Goal: Information Seeking & Learning: Find specific fact

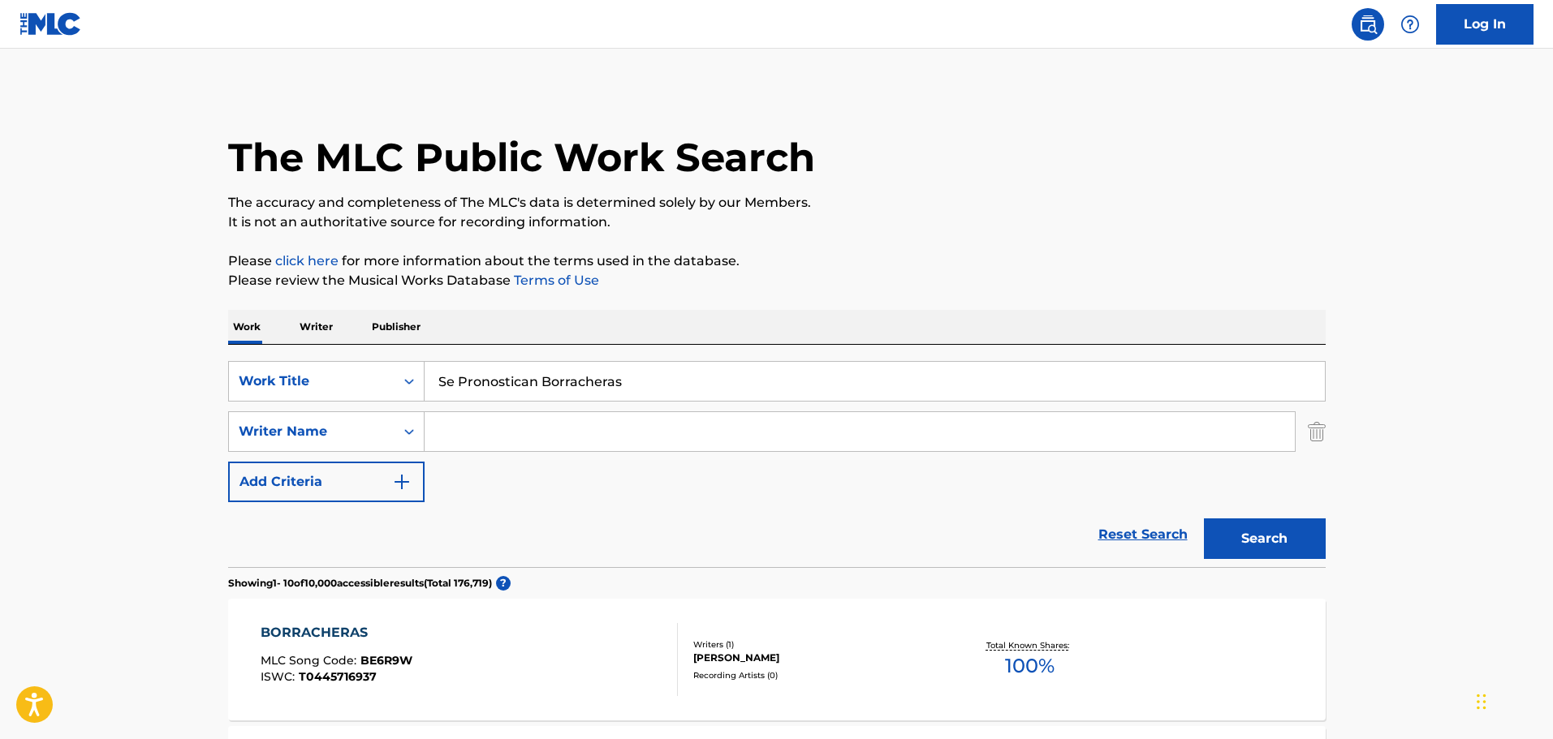
click at [511, 410] on div "SearchWithCriteria7e56958f-c22c-43ea-bd1c-fccb8c703054 Work Title Se Pronostica…" at bounding box center [776, 431] width 1097 height 141
click at [514, 381] on input "Se Pronostican Borracheras" at bounding box center [874, 381] width 900 height 39
paste input "Una Peda Meno"
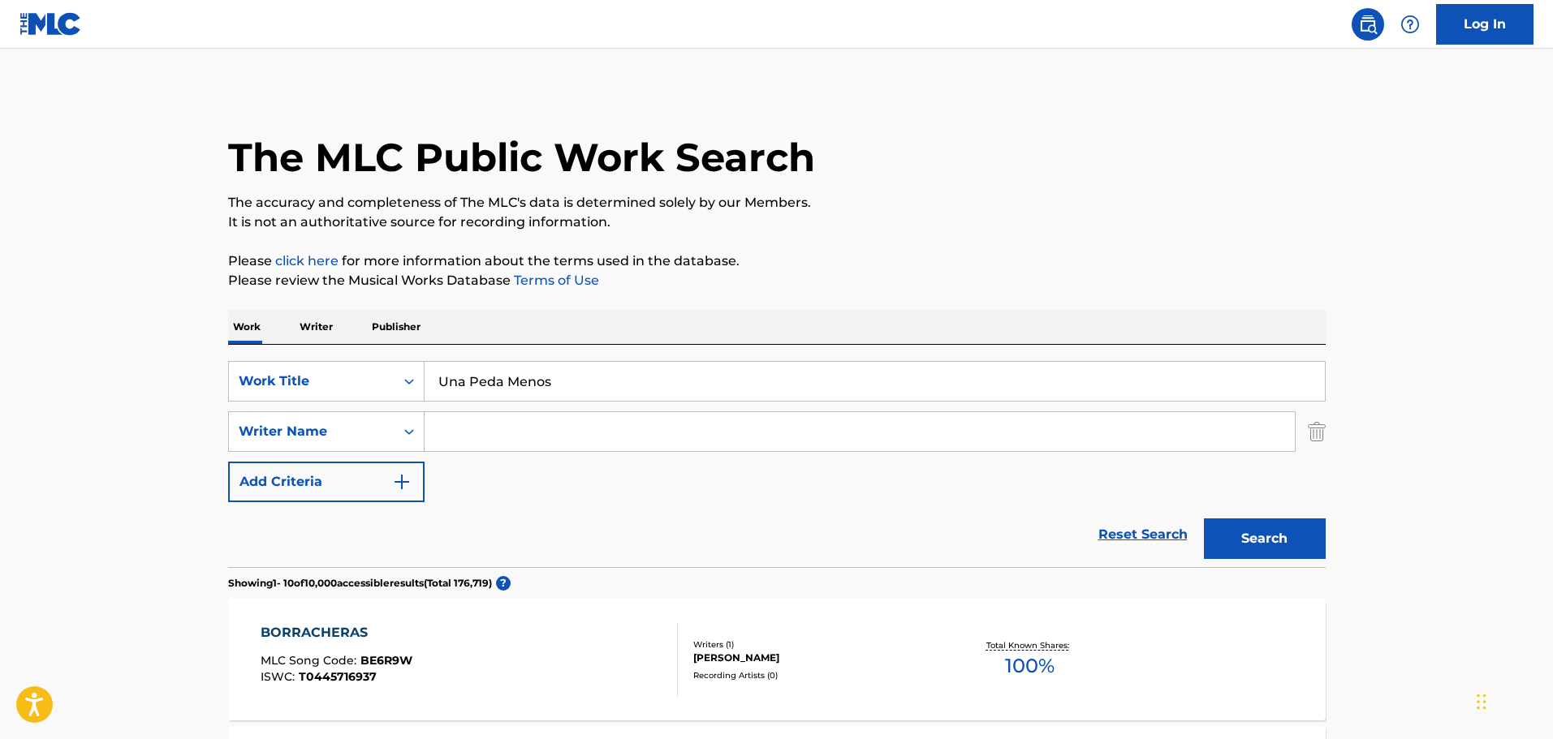
type input "Una Peda Menos"
click at [484, 436] on input "Search Form" at bounding box center [859, 431] width 870 height 39
paste input "[PERSON_NAME]"
type input "[PERSON_NAME]"
click at [1204, 519] on button "Search" at bounding box center [1265, 539] width 122 height 41
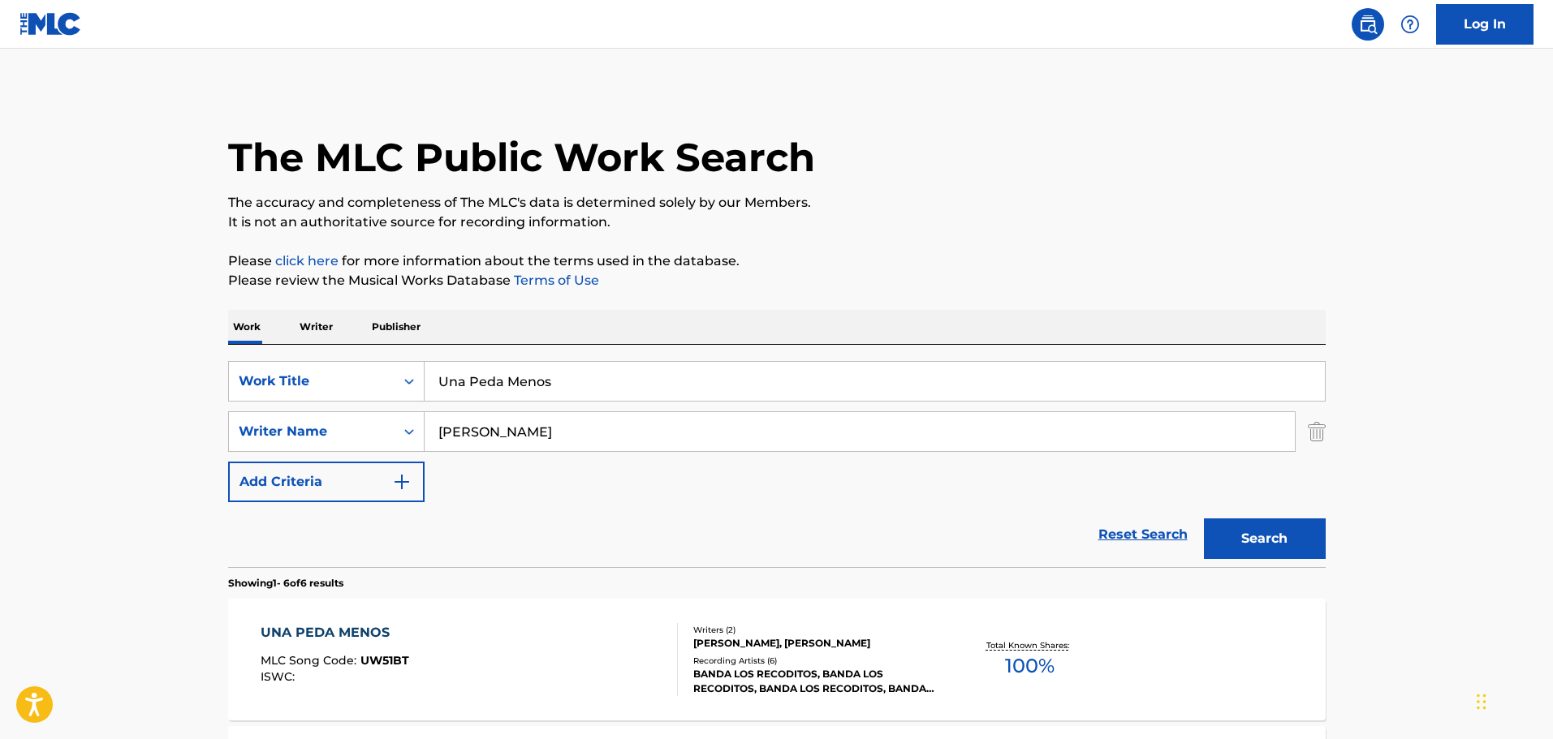
scroll to position [162, 0]
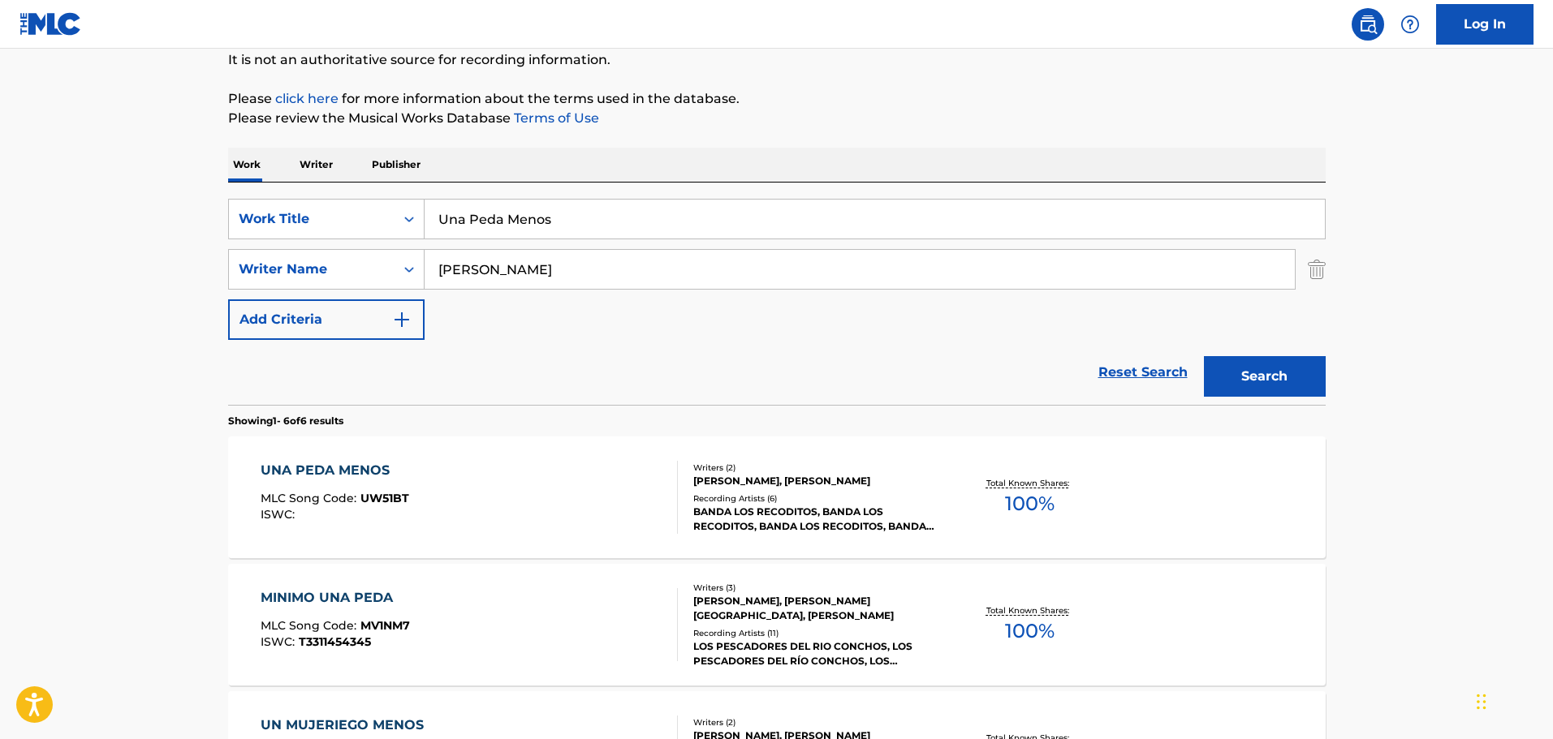
click at [541, 515] on div "UNA PEDA MENOS MLC Song Code : UW51BT ISWC :" at bounding box center [469, 497] width 417 height 73
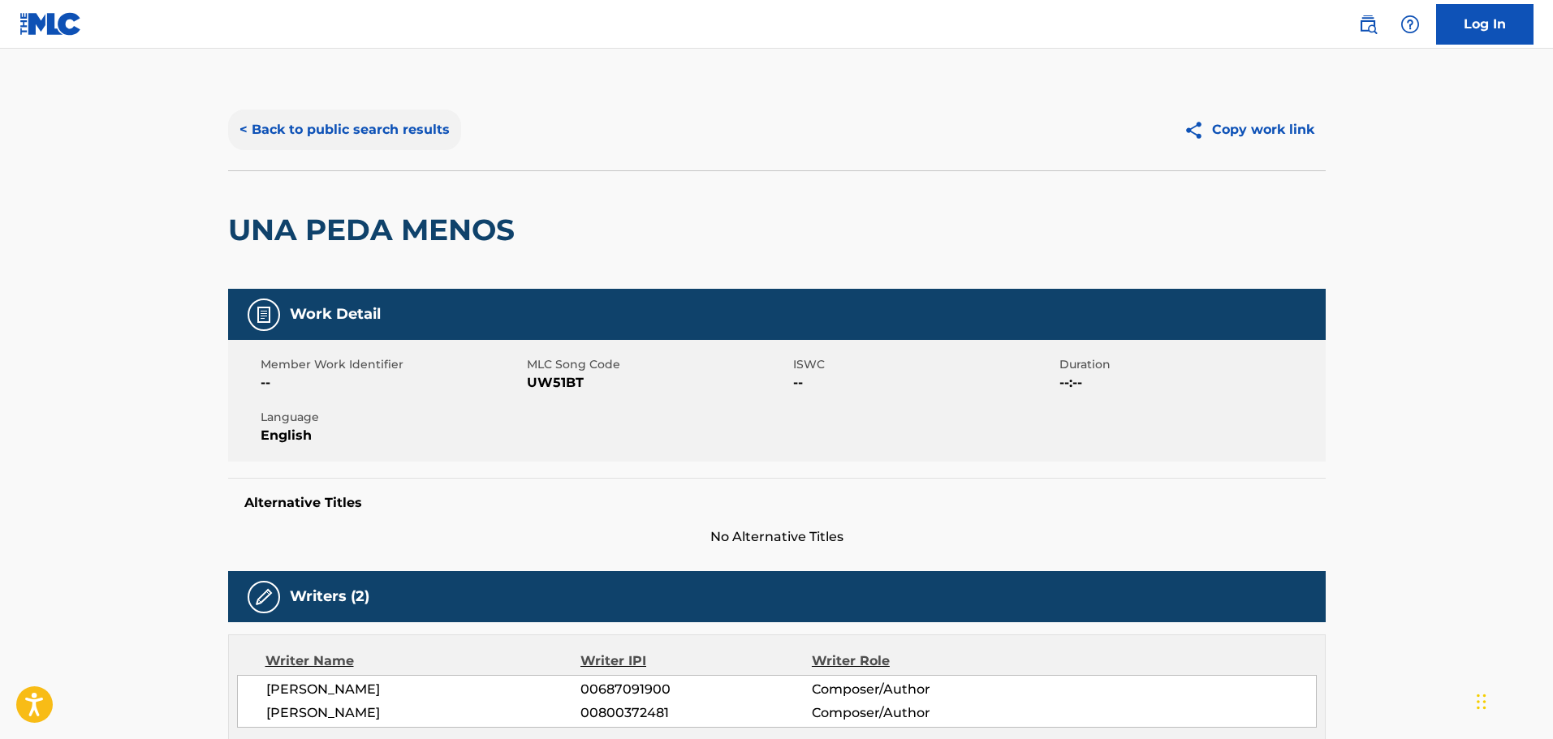
click at [337, 124] on button "< Back to public search results" at bounding box center [344, 130] width 233 height 41
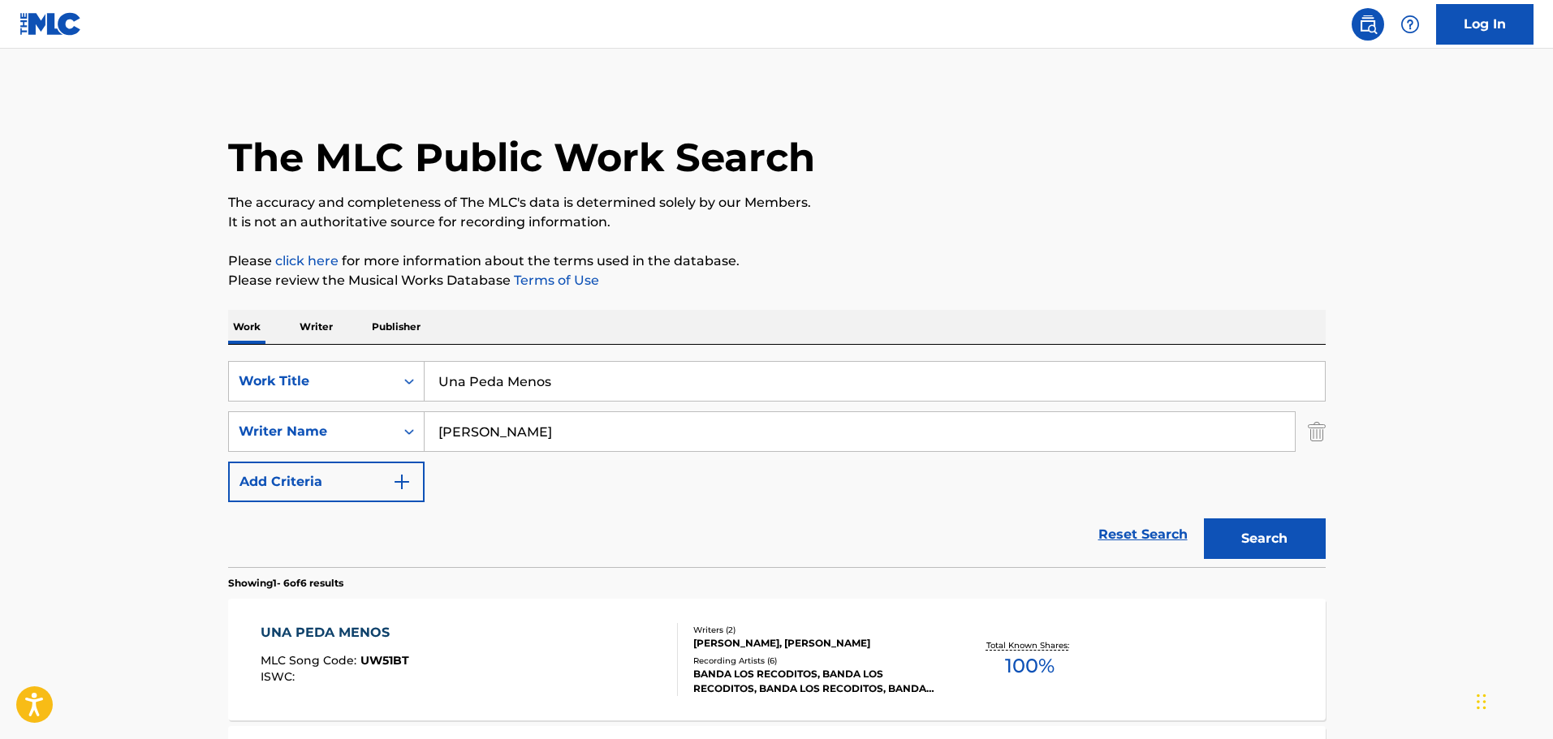
scroll to position [162, 0]
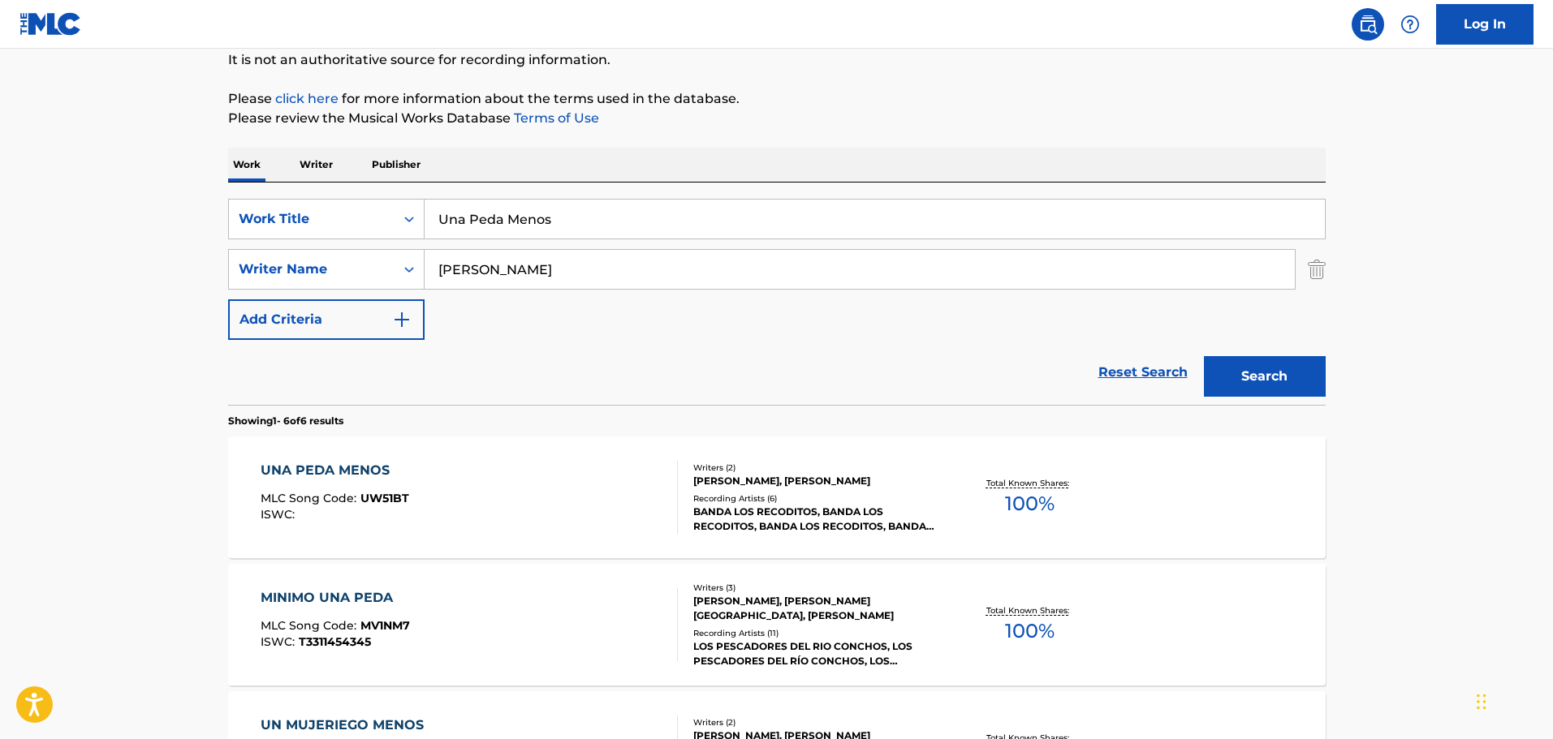
click at [606, 211] on input "Una Peda Menos" at bounding box center [874, 219] width 900 height 39
click at [606, 212] on input "Una Peda Menos" at bounding box center [874, 219] width 900 height 39
type input "el mismo"
click at [642, 269] on input "[PERSON_NAME]" at bounding box center [859, 269] width 870 height 39
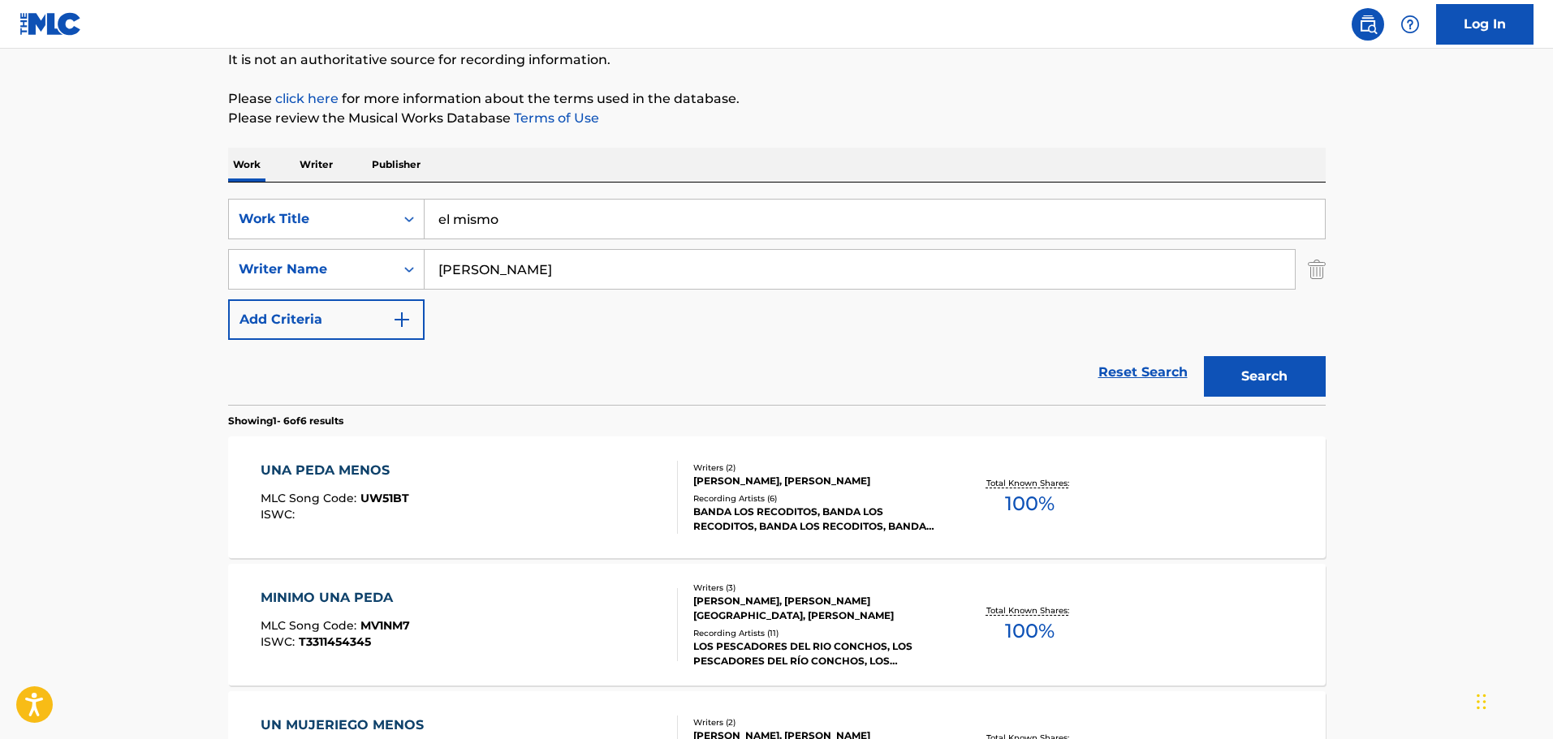
click at [642, 269] on input "[PERSON_NAME]" at bounding box center [859, 269] width 870 height 39
type input "[PERSON_NAME]"
click at [1204, 356] on button "Search" at bounding box center [1265, 376] width 122 height 41
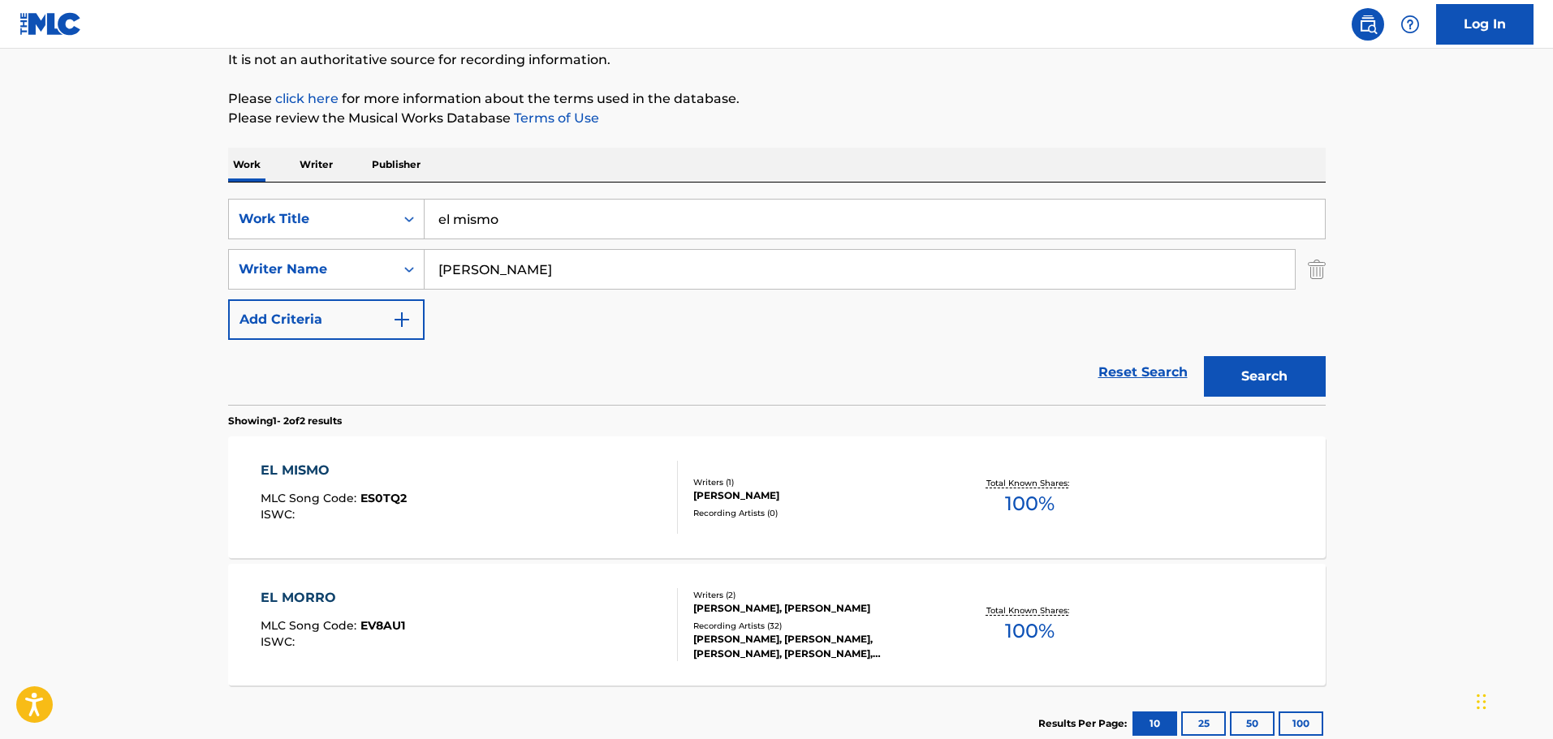
click at [646, 495] on div "EL MISMO MLC Song Code : ES0TQ2 ISWC :" at bounding box center [469, 497] width 417 height 73
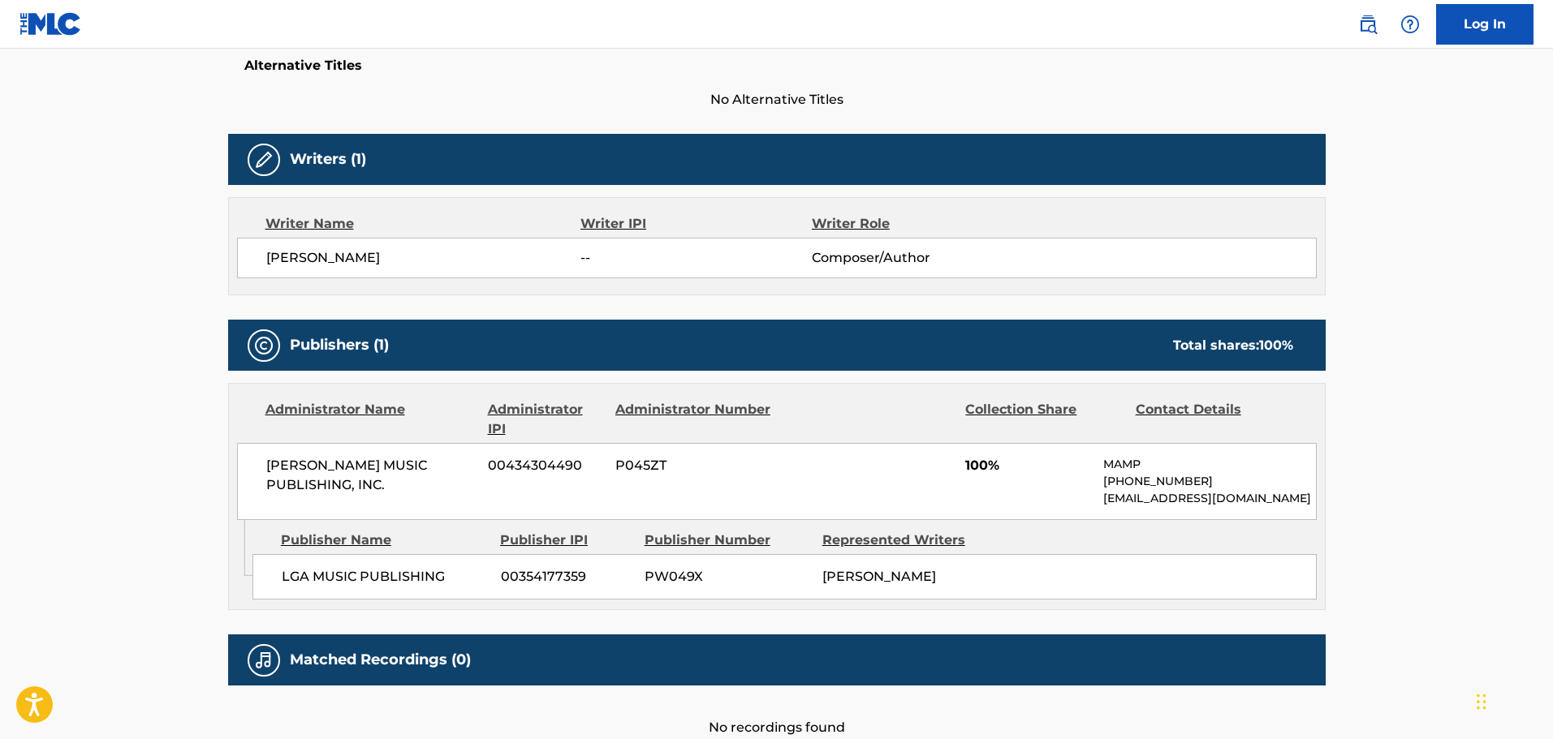
scroll to position [489, 0]
